Goal: Information Seeking & Learning: Understand process/instructions

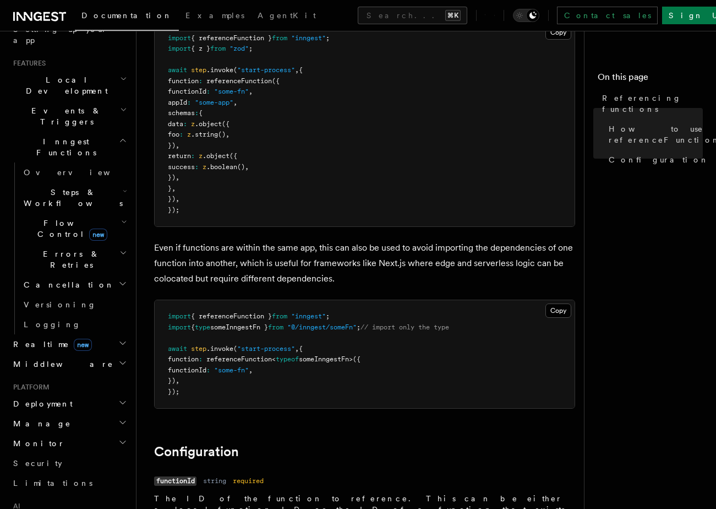
scroll to position [225, 0]
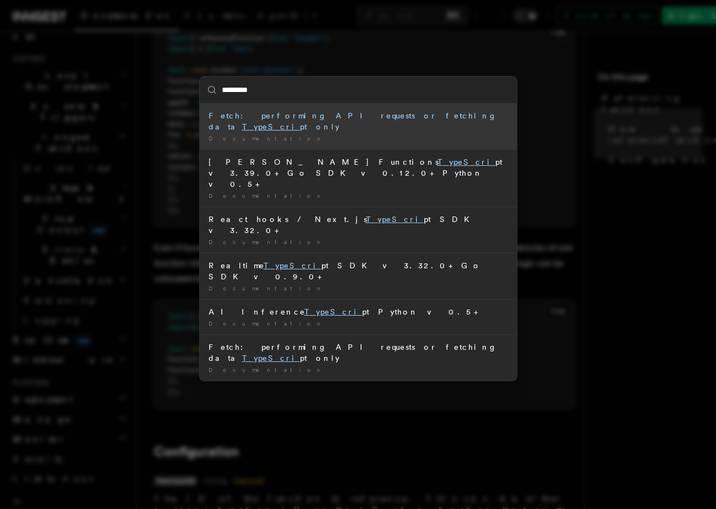
type input "**********"
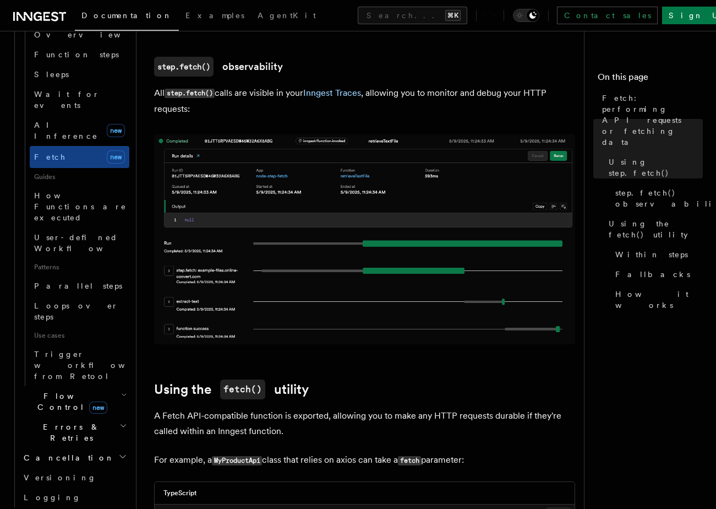
scroll to position [419, 0]
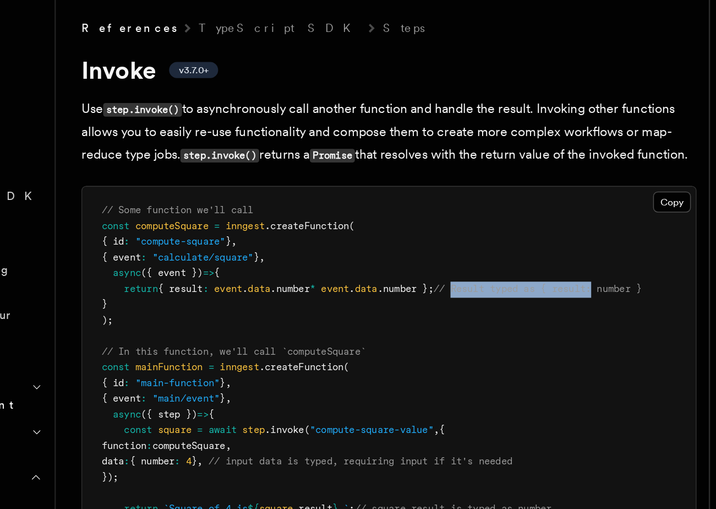
drag, startPoint x: 424, startPoint y: 246, endPoint x: 526, endPoint y: 246, distance: 101.3
click at [526, 236] on span "// Result typed as { result: number }" at bounding box center [466, 232] width 143 height 8
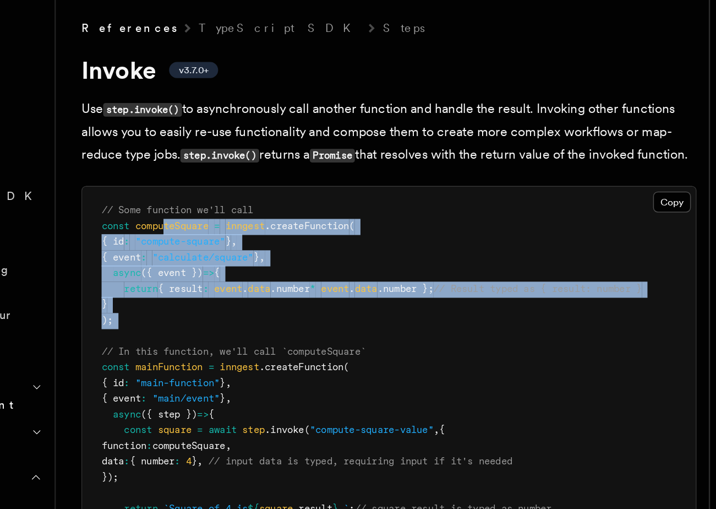
drag, startPoint x: 328, startPoint y: 284, endPoint x: 211, endPoint y: 201, distance: 142.6
click at [210, 201] on pre "// Some function we'll call const computeSquare = inngest .createFunction ( { i…" at bounding box center [365, 291] width 420 height 258
click at [211, 193] on span "computeSquare" at bounding box center [216, 190] width 50 height 8
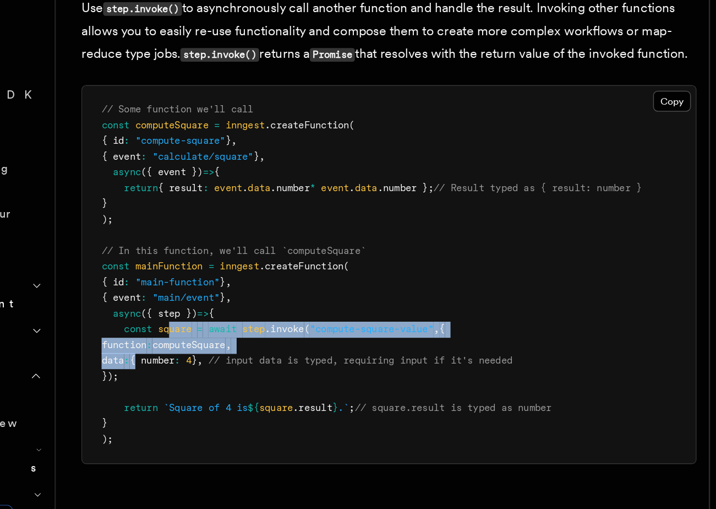
drag, startPoint x: 214, startPoint y: 348, endPoint x: 214, endPoint y: 371, distance: 23.1
click at [214, 371] on pre "// Some function we'll call const computeSquare = inngest .createFunction ( { i…" at bounding box center [365, 291] width 420 height 258
click at [213, 371] on pre "// Some function we'll call const computeSquare = inngest .createFunction ( { i…" at bounding box center [365, 291] width 420 height 258
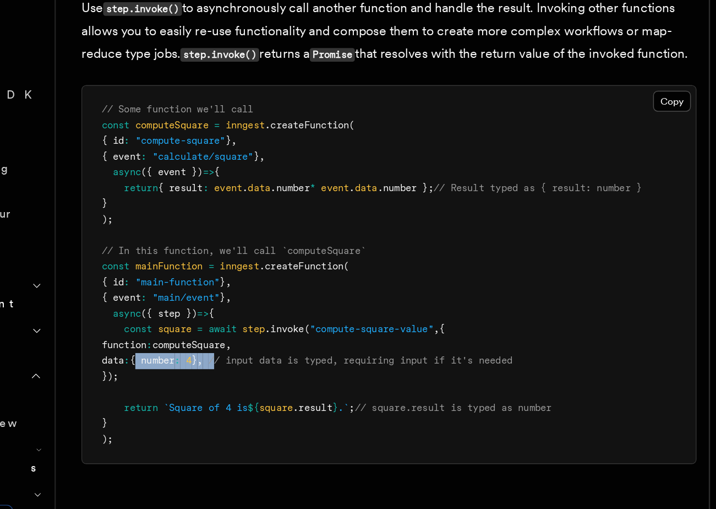
drag, startPoint x: 216, startPoint y: 367, endPoint x: 279, endPoint y: 367, distance: 62.8
click at [279, 354] on span "data : { number : 4 } , // input data is typed, requiring input if it's needed" at bounding box center [308, 350] width 281 height 8
click at [264, 383] on pre "// Some function we'll call const computeSquare = inngest .createFunction ( { i…" at bounding box center [365, 291] width 420 height 258
